Goal: Task Accomplishment & Management: Manage account settings

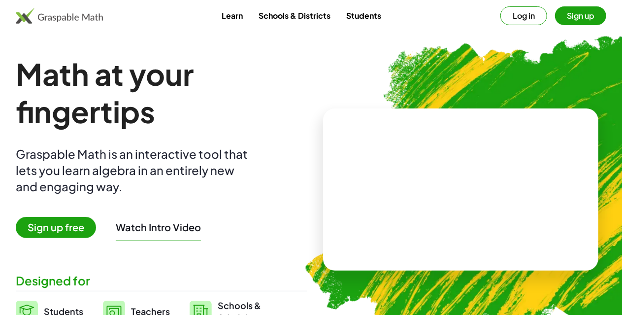
click at [504, 18] on button "Log in" at bounding box center [523, 15] width 47 height 19
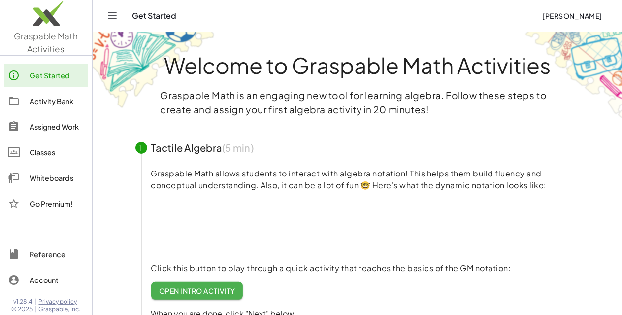
click at [50, 153] on div "Classes" at bounding box center [57, 152] width 55 height 12
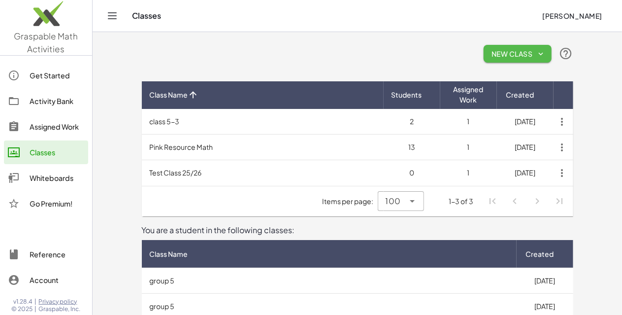
click at [546, 54] on icon "button" at bounding box center [541, 53] width 9 height 9
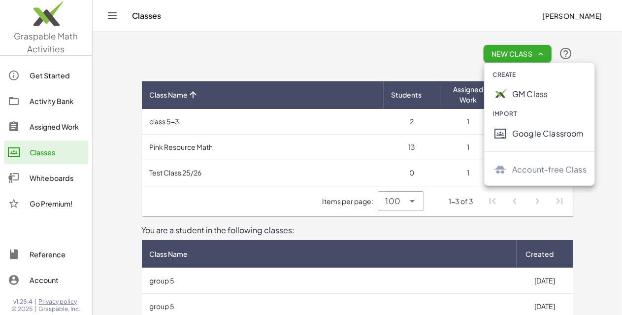
drag, startPoint x: 583, startPoint y: 54, endPoint x: 454, endPoint y: 68, distance: 129.4
click at [454, 68] on div "New Class" at bounding box center [357, 54] width 431 height 32
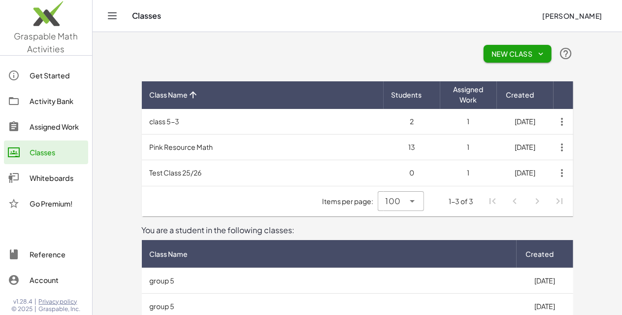
click at [546, 51] on icon "button" at bounding box center [541, 53] width 9 height 9
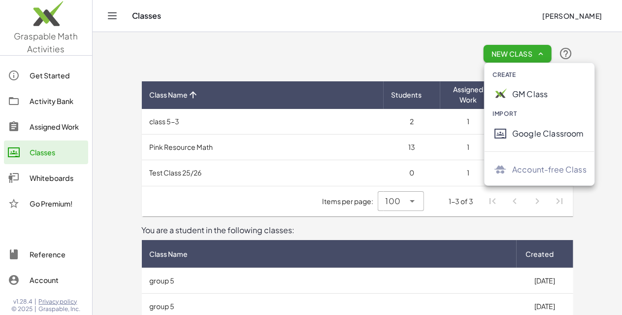
click at [522, 94] on div "GM Class" at bounding box center [549, 94] width 74 height 12
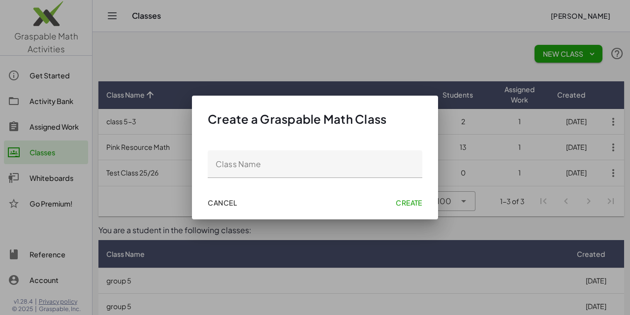
click at [229, 205] on span "Cancel" at bounding box center [222, 202] width 29 height 9
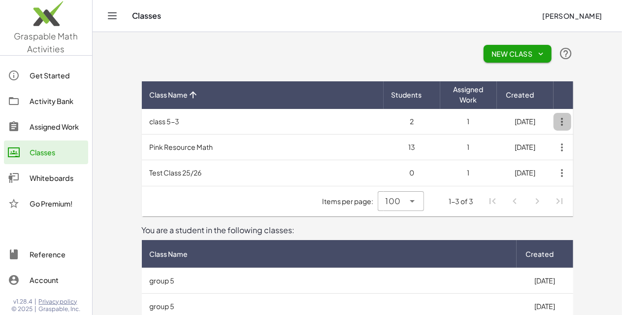
click at [571, 122] on icon "button" at bounding box center [563, 122] width 18 height 18
click at [594, 148] on div "Delete Class" at bounding box center [582, 146] width 49 height 12
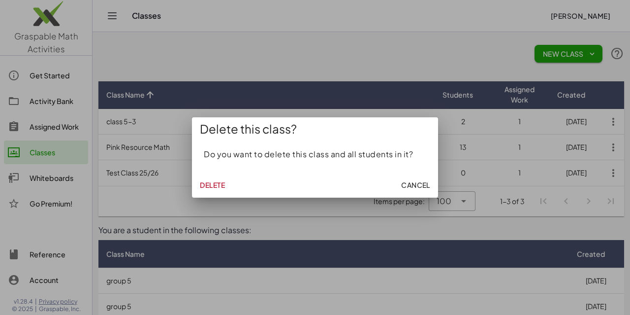
click at [218, 181] on span "Delete" at bounding box center [212, 184] width 25 height 9
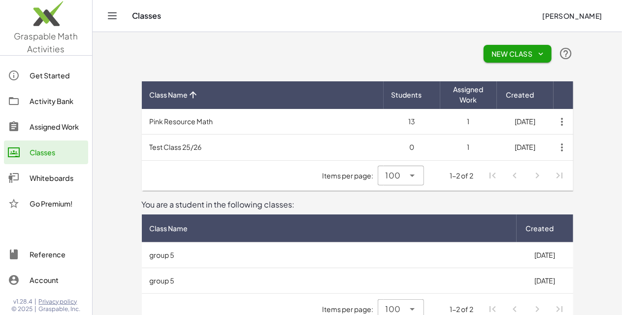
click at [571, 120] on icon "button" at bounding box center [563, 122] width 18 height 18
click at [585, 145] on div "Delete Class" at bounding box center [582, 146] width 49 height 12
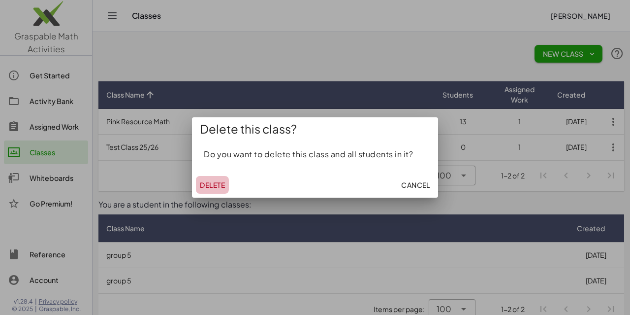
click at [217, 182] on span "Delete" at bounding box center [212, 184] width 25 height 9
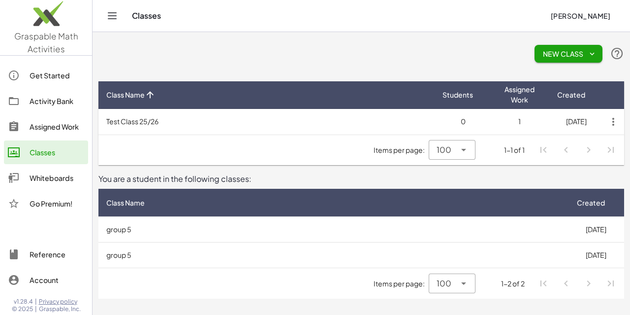
click at [554, 51] on span "New Class" at bounding box center [569, 53] width 52 height 9
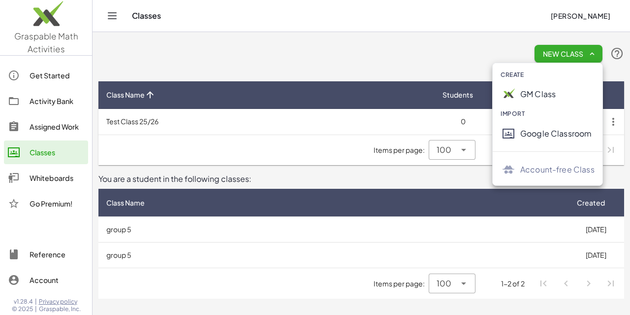
click at [536, 94] on div "GM Class" at bounding box center [558, 94] width 74 height 12
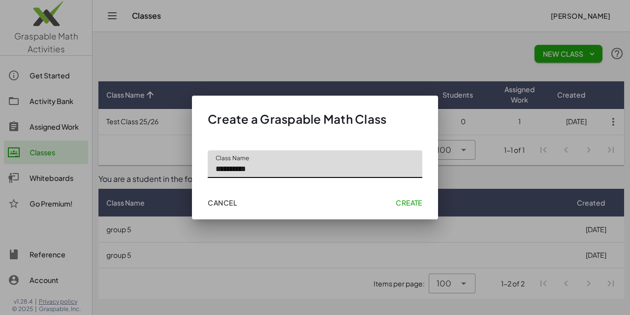
type input "**********"
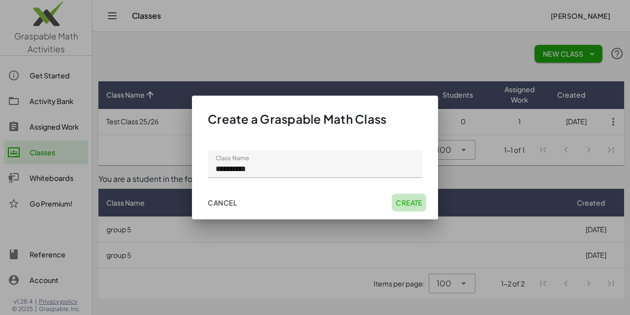
click at [417, 202] on span "Create" at bounding box center [409, 202] width 27 height 9
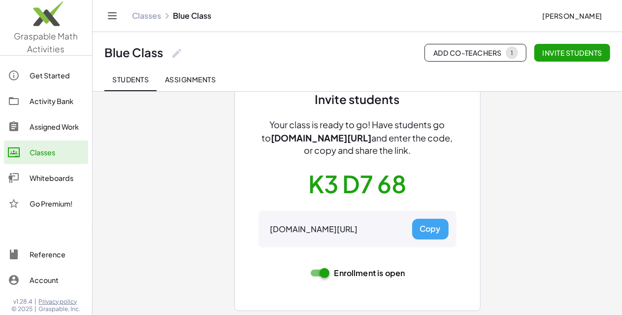
scroll to position [54, 0]
click at [578, 54] on span "Invite students" at bounding box center [572, 52] width 60 height 9
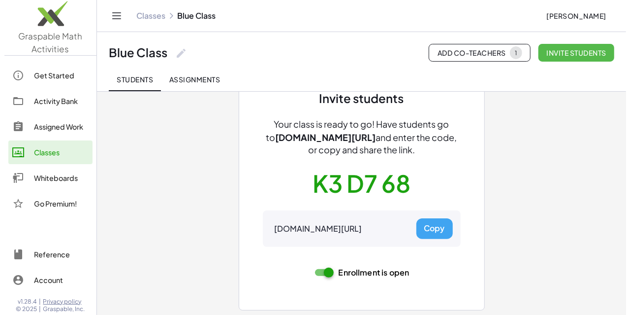
scroll to position [0, 0]
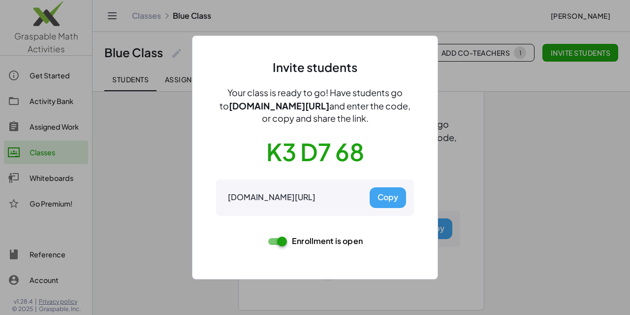
click at [392, 197] on button "Copy" at bounding box center [388, 197] width 36 height 21
click at [489, 205] on div at bounding box center [315, 157] width 630 height 315
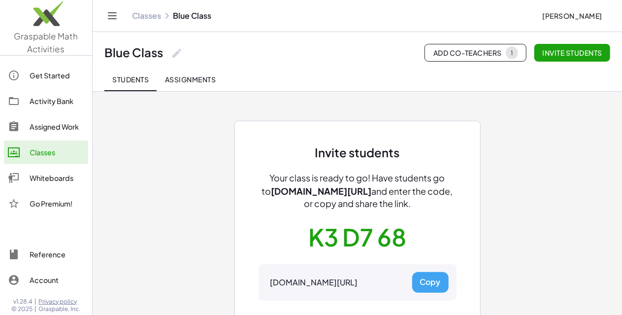
click at [477, 52] on span "Add Co-Teachers 1" at bounding box center [475, 52] width 85 height 13
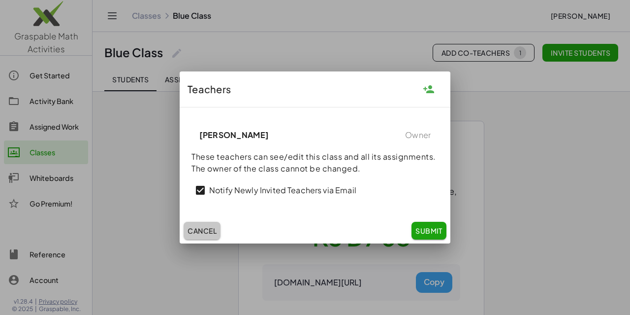
click at [204, 229] on span "Cancel" at bounding box center [202, 230] width 29 height 9
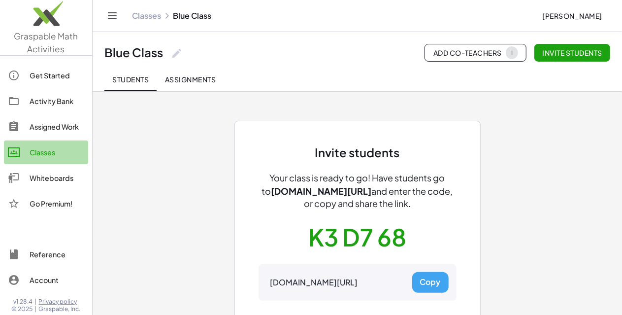
click at [52, 151] on div "Classes" at bounding box center [57, 152] width 55 height 12
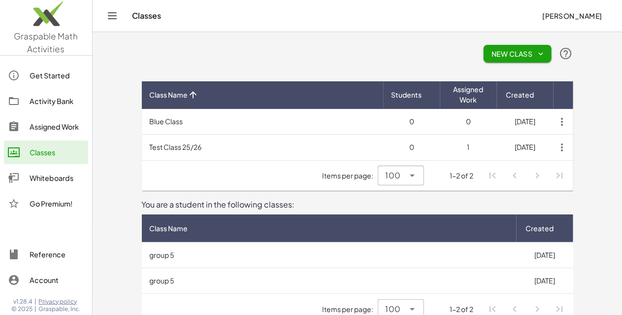
click at [142, 123] on td "Blue Class" at bounding box center [263, 122] width 242 height 26
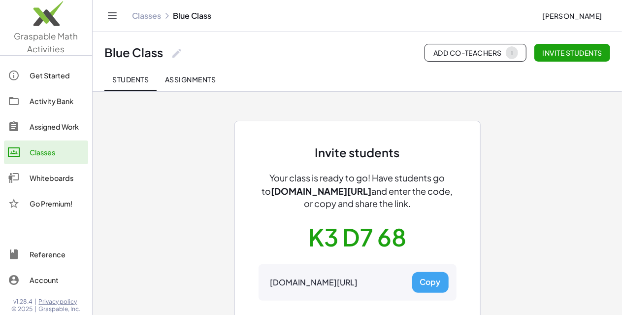
click at [136, 123] on div "Invite students Your class is ready to go! Have students go to [DOMAIN_NAME][UR…" at bounding box center [357, 230] width 443 height 279
click at [176, 54] on icon at bounding box center [177, 53] width 12 height 12
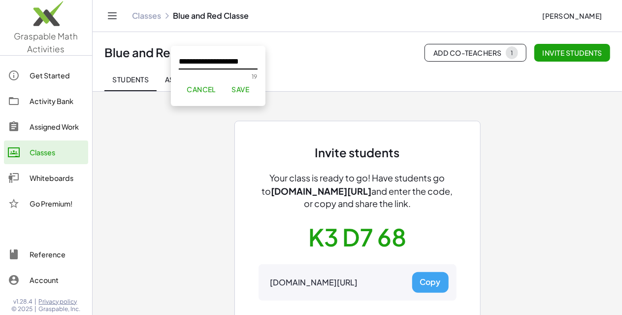
scroll to position [0, 0]
type input "**********"
click at [241, 89] on span "Save" at bounding box center [242, 89] width 18 height 9
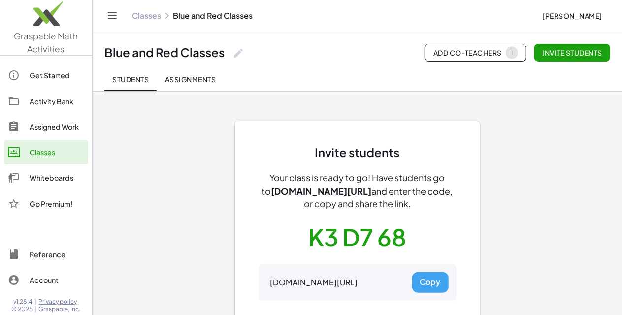
drag, startPoint x: 627, startPoint y: 77, endPoint x: 590, endPoint y: 194, distance: 122.4
click at [579, 194] on div "Invite students Your class is ready to go! Have students go to [DOMAIN_NAME][UR…" at bounding box center [357, 230] width 443 height 279
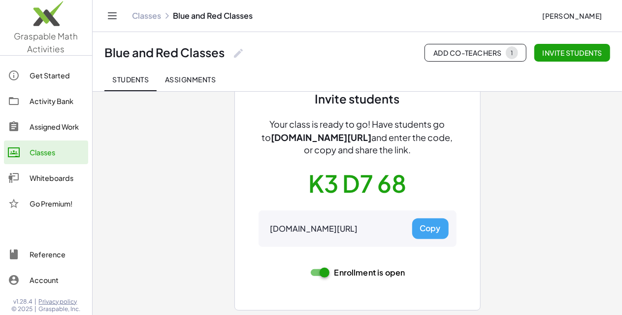
click at [579, 215] on div "Invite students Your class is ready to go! Have students go to [DOMAIN_NAME][UR…" at bounding box center [357, 176] width 443 height 279
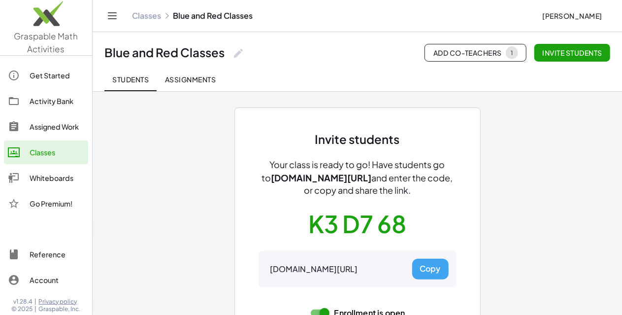
scroll to position [0, 0]
